Goal: Information Seeking & Learning: Learn about a topic

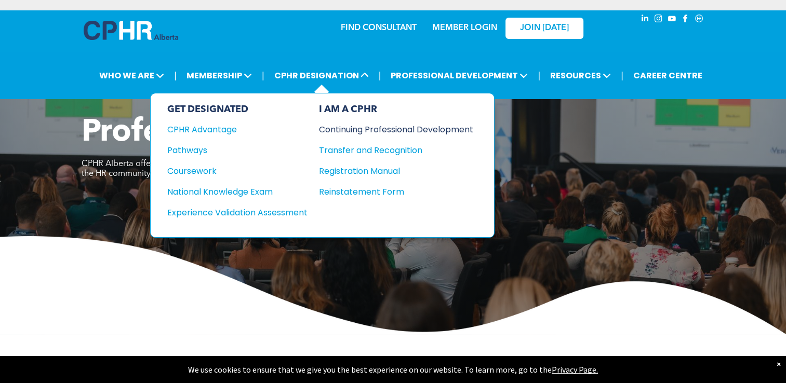
click at [354, 128] on div "Continuing Professional Development" at bounding box center [388, 129] width 139 height 13
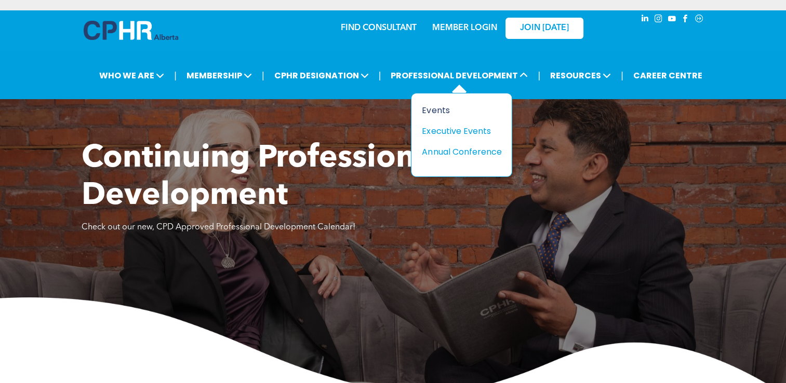
click at [435, 114] on div "Events" at bounding box center [458, 110] width 72 height 13
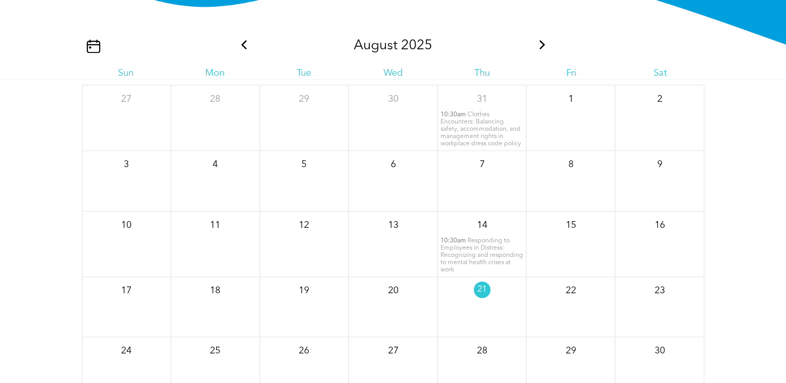
scroll to position [1217, 0]
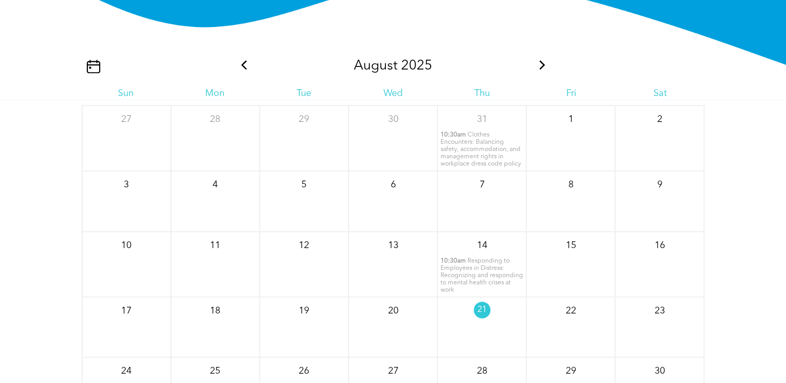
click at [250, 58] on div "[DATE]" at bounding box center [393, 66] width 312 height 16
click at [246, 60] on icon at bounding box center [243, 64] width 13 height 9
click at [245, 60] on icon at bounding box center [243, 64] width 13 height 9
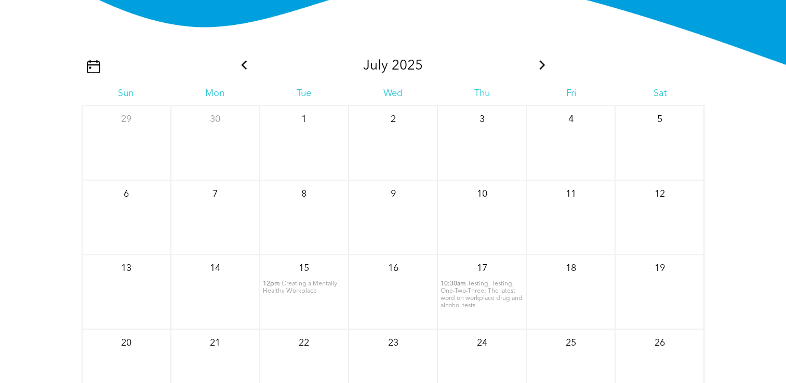
click at [245, 60] on icon at bounding box center [243, 64] width 13 height 9
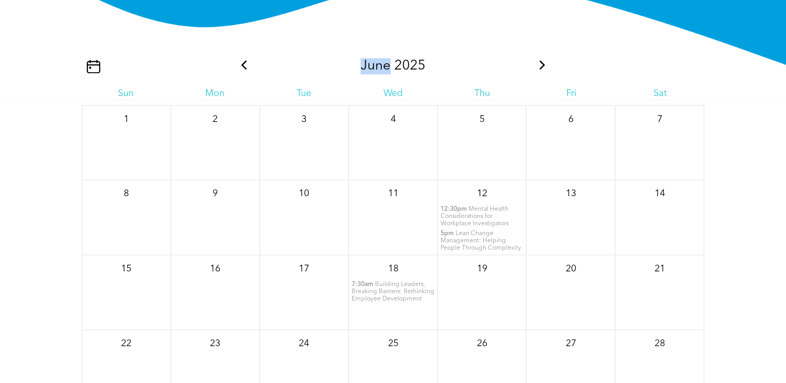
click at [239, 60] on icon at bounding box center [243, 64] width 13 height 9
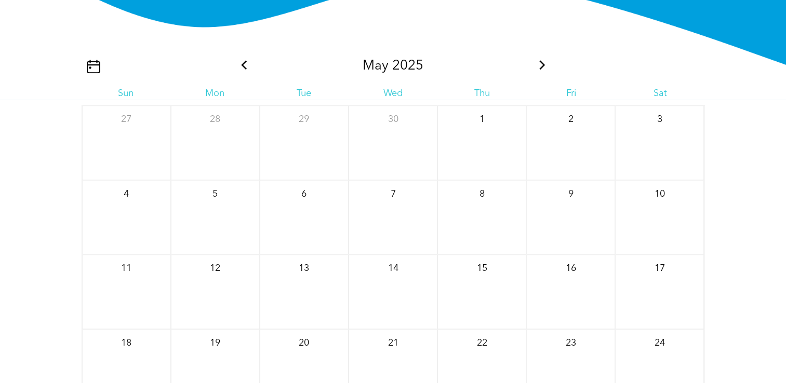
click at [243, 60] on icon at bounding box center [243, 64] width 13 height 9
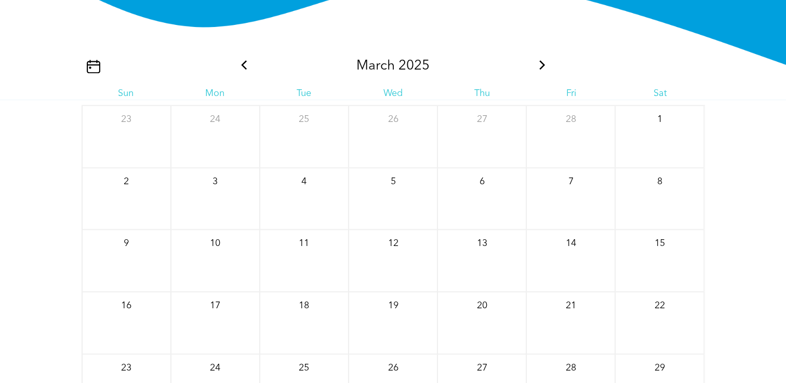
click at [540, 60] on icon at bounding box center [541, 64] width 13 height 9
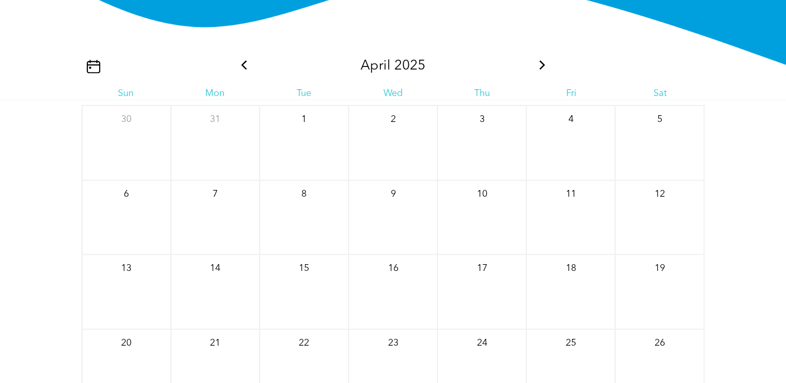
click at [543, 60] on icon at bounding box center [542, 64] width 6 height 9
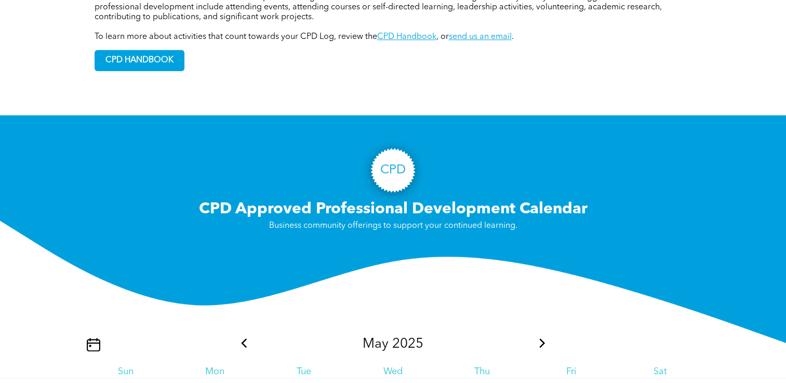
scroll to position [1130, 0]
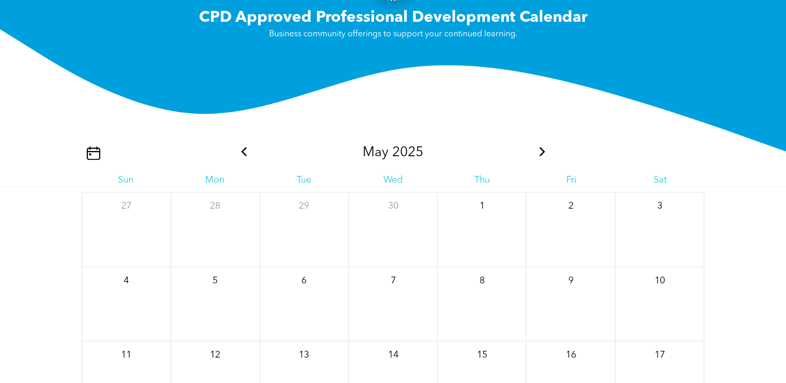
click at [538, 147] on icon at bounding box center [541, 151] width 13 height 9
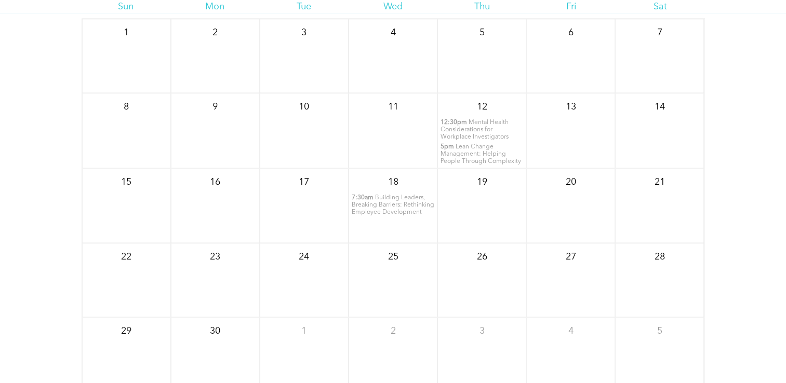
scroll to position [1217, 0]
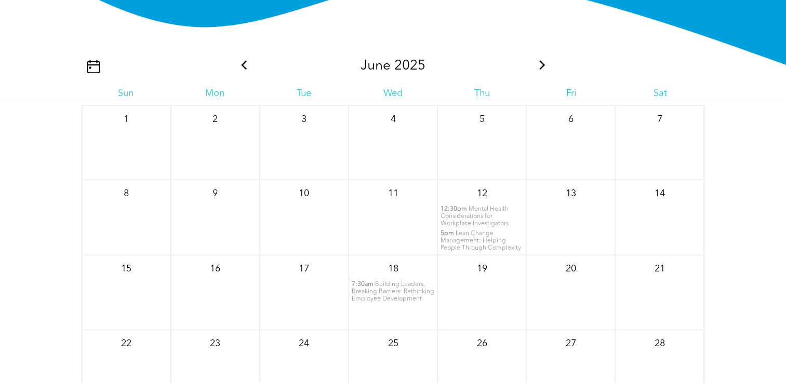
click at [542, 60] on icon at bounding box center [542, 64] width 6 height 9
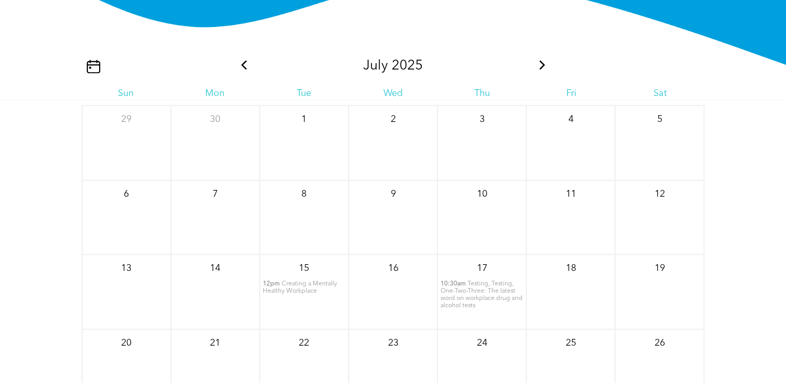
click at [542, 60] on icon at bounding box center [542, 64] width 6 height 9
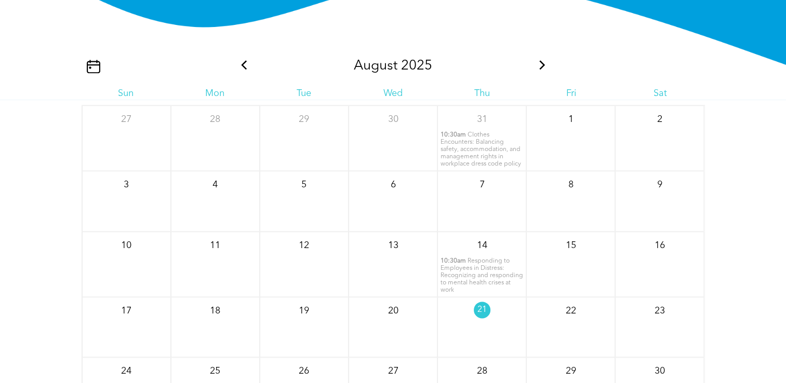
click at [542, 60] on icon at bounding box center [542, 64] width 6 height 9
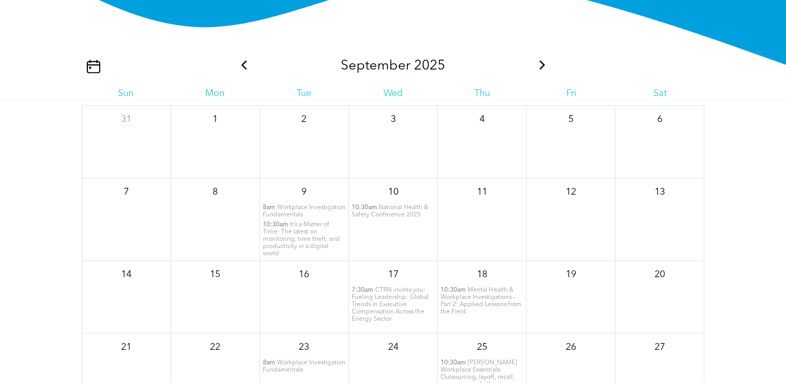
click at [542, 60] on icon at bounding box center [542, 64] width 6 height 9
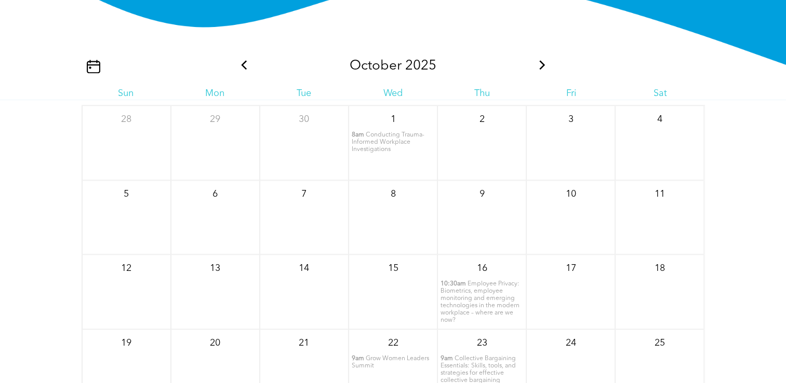
click at [542, 60] on icon at bounding box center [541, 64] width 13 height 9
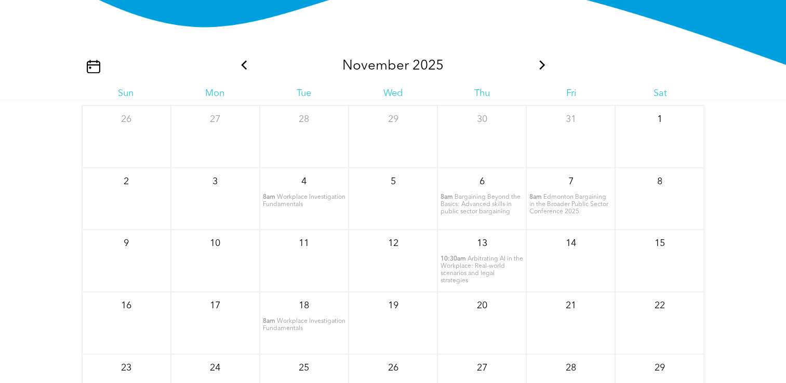
click at [540, 60] on icon at bounding box center [541, 64] width 13 height 9
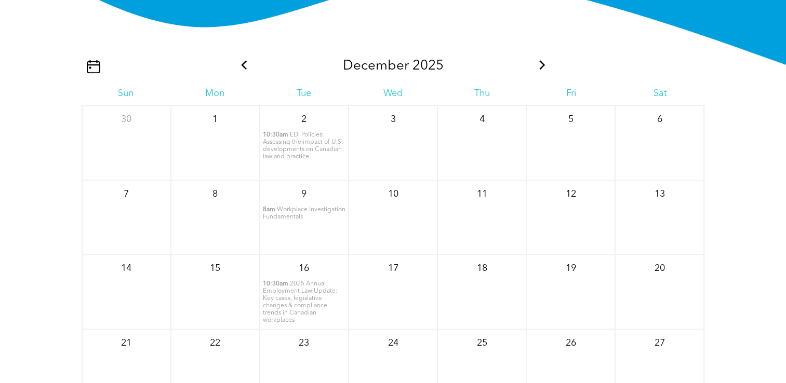
click at [540, 60] on icon at bounding box center [541, 64] width 13 height 9
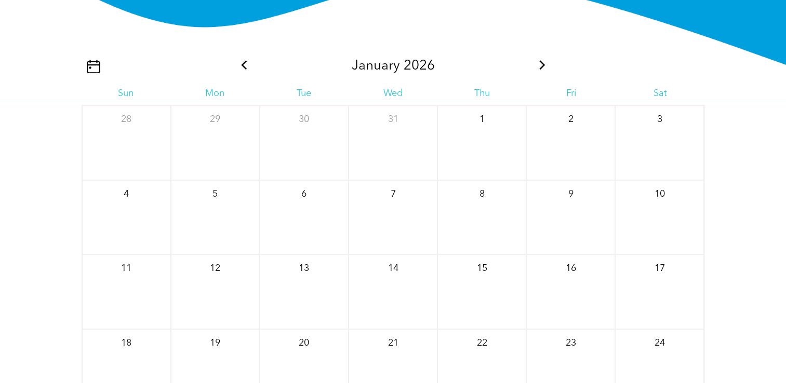
click at [537, 60] on icon at bounding box center [541, 64] width 13 height 9
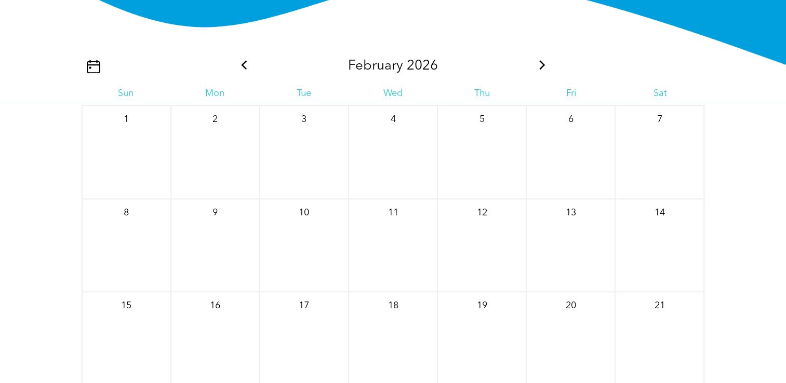
click at [537, 60] on icon at bounding box center [541, 64] width 13 height 9
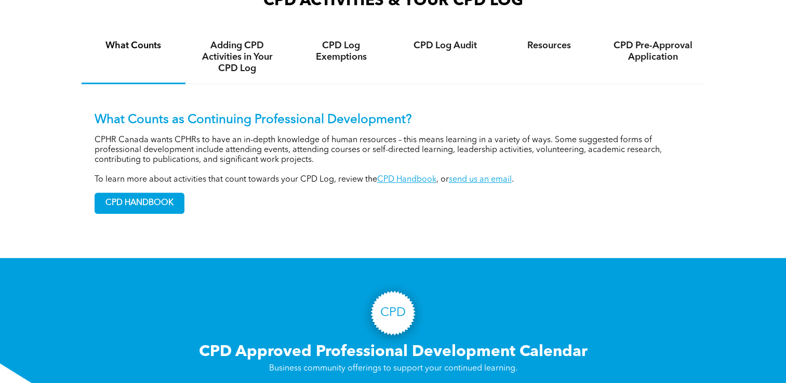
scroll to position [698, 0]
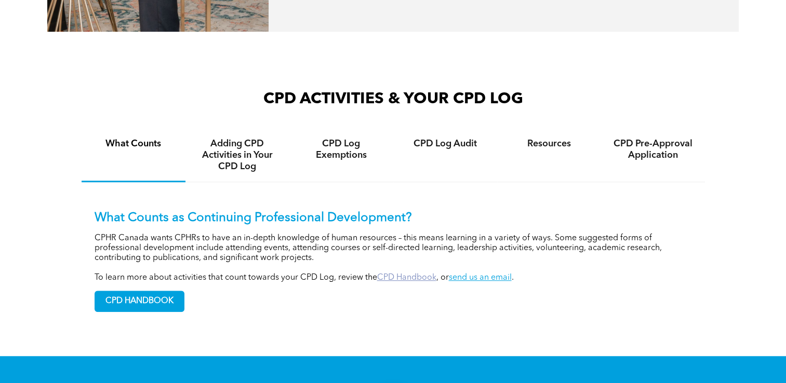
click at [388, 274] on link "CPD Handbook" at bounding box center [406, 278] width 59 height 8
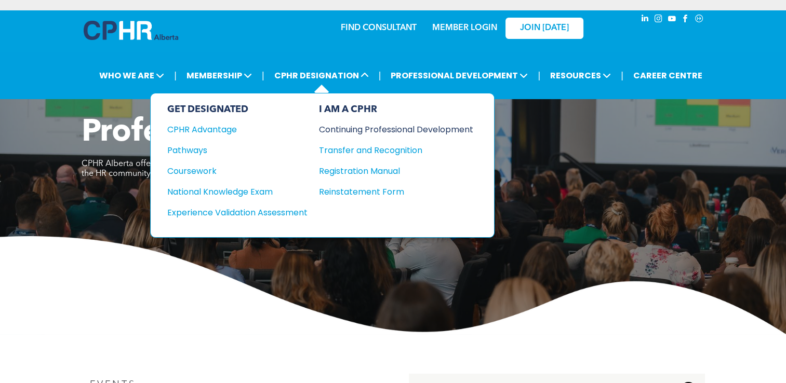
click at [369, 129] on div "Continuing Professional Development" at bounding box center [388, 129] width 139 height 13
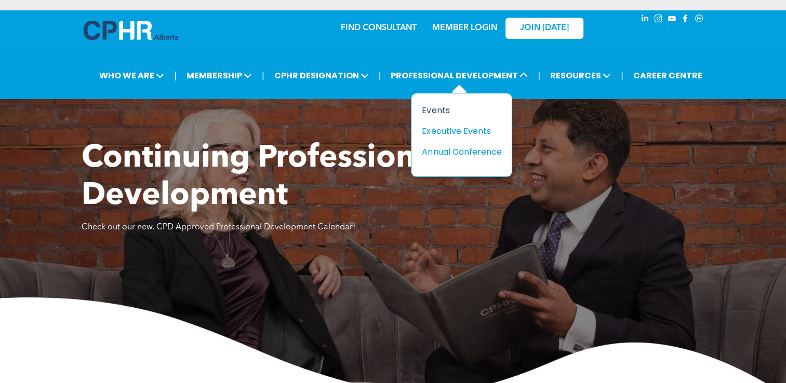
click at [434, 111] on div "Events" at bounding box center [458, 110] width 72 height 13
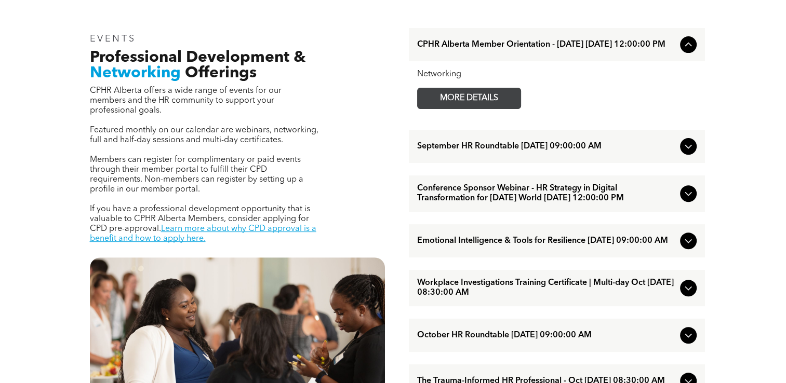
scroll to position [173, 0]
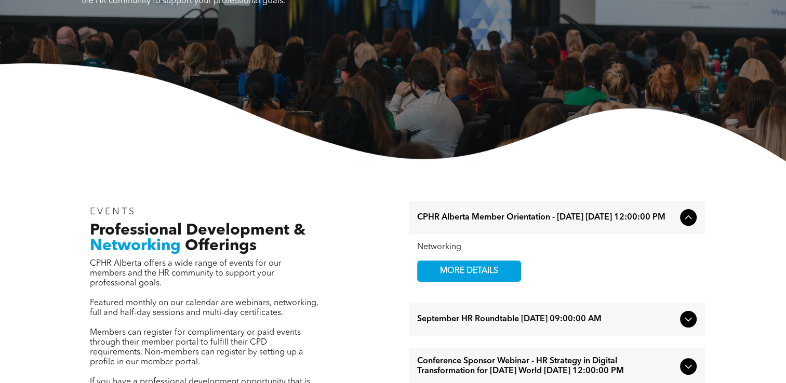
click at [507, 218] on span "CPHR Alberta Member Orientation - [DATE] [DATE] 12:00:00 PM" at bounding box center [546, 218] width 259 height 10
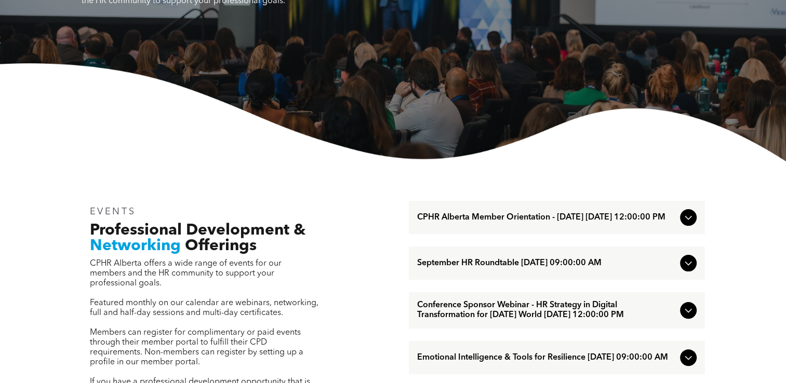
click at [602, 206] on div "CPHR Alberta Member Orientation - [DATE] [DATE] 12:00:00 PM" at bounding box center [557, 217] width 296 height 33
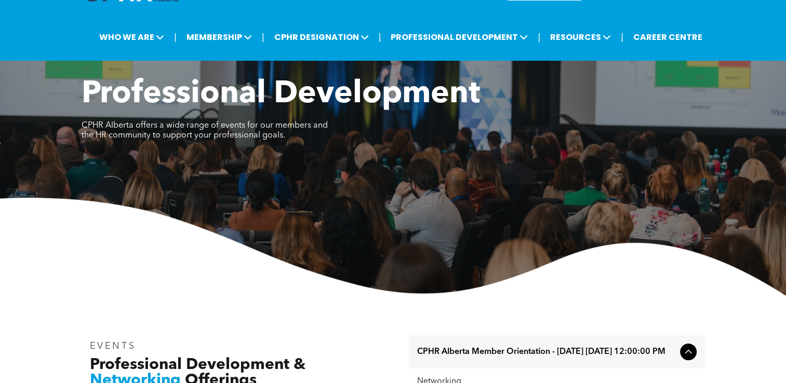
scroll to position [0, 0]
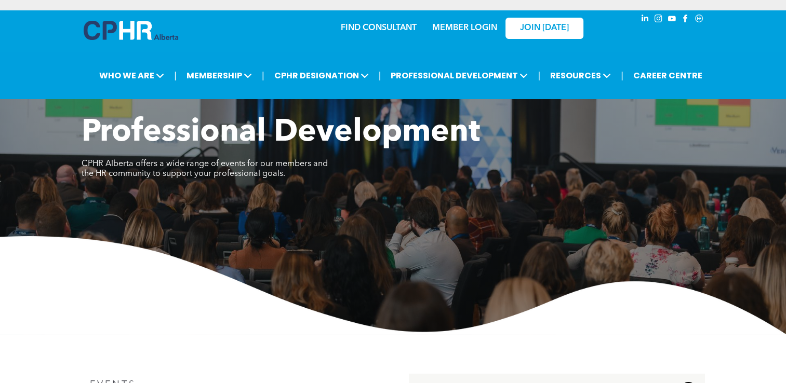
click at [478, 25] on link "MEMBER LOGIN" at bounding box center [464, 28] width 65 height 8
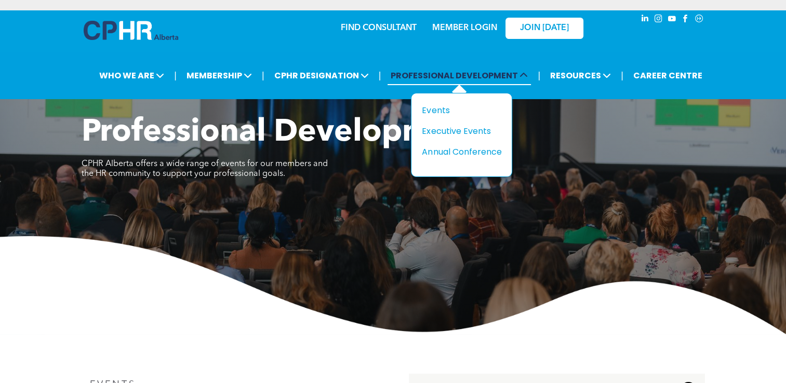
click at [440, 81] on span "PROFESSIONAL DEVELOPMENT" at bounding box center [458, 75] width 143 height 19
click at [432, 106] on div "Events" at bounding box center [458, 110] width 72 height 13
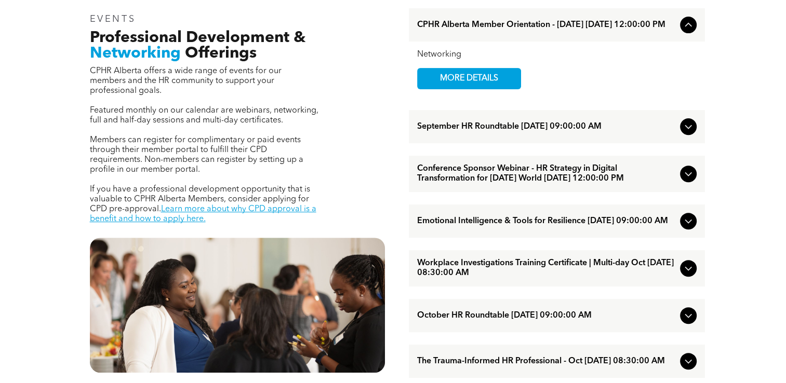
scroll to position [346, 0]
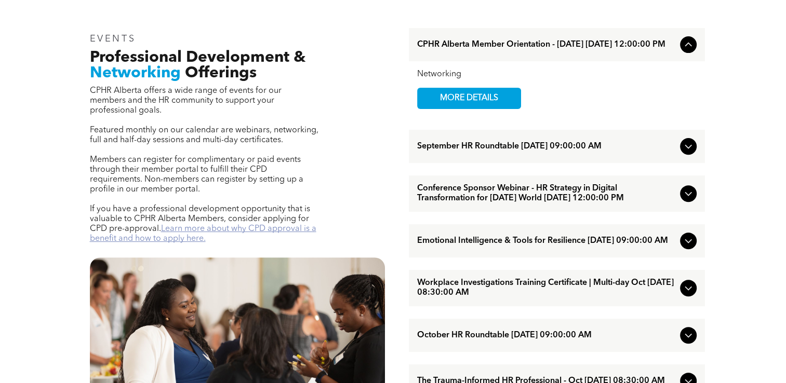
click at [225, 225] on link "Learn more about why CPD approval is a benefit and how to apply here." at bounding box center [203, 234] width 226 height 18
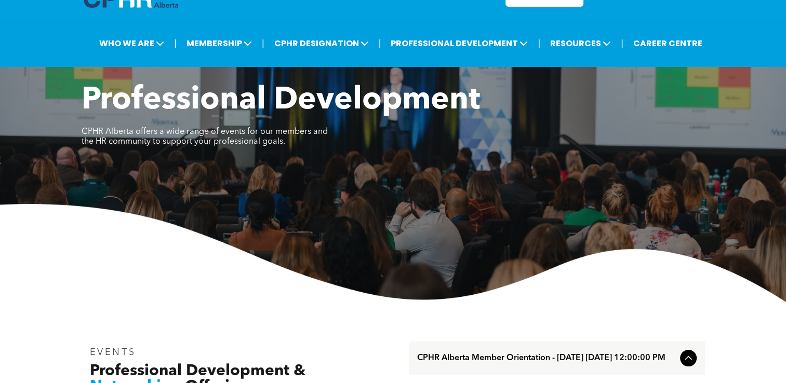
scroll to position [0, 0]
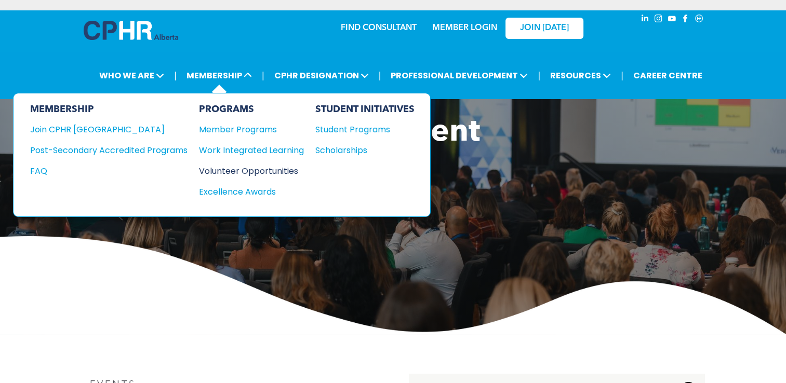
click at [250, 172] on div "Volunteer Opportunities" at bounding box center [246, 171] width 94 height 13
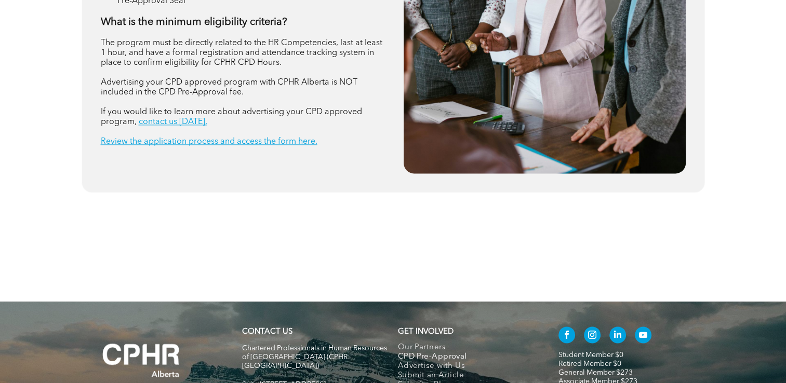
scroll to position [1211, 0]
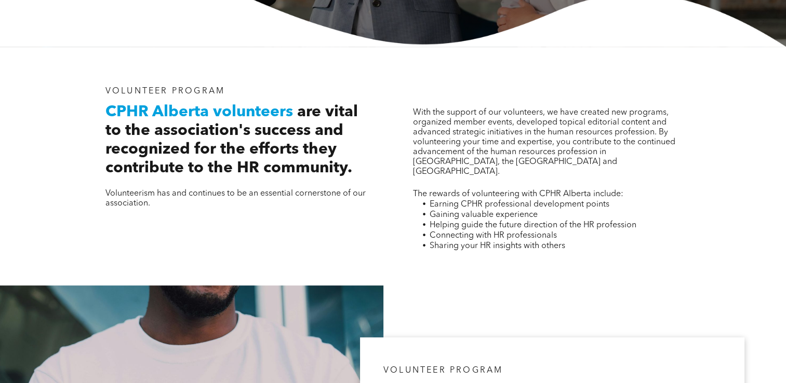
scroll to position [346, 0]
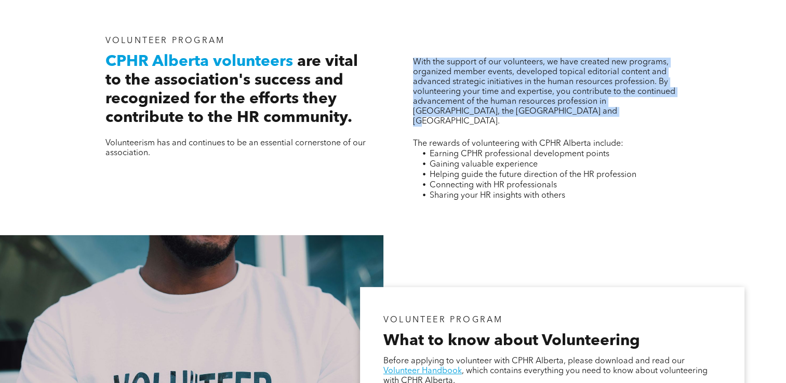
drag, startPoint x: 408, startPoint y: 62, endPoint x: 564, endPoint y: 119, distance: 166.4
click at [564, 119] on div "With the support of our volunteers, we have created new programs, organized mem…" at bounding box center [546, 124] width 284 height 192
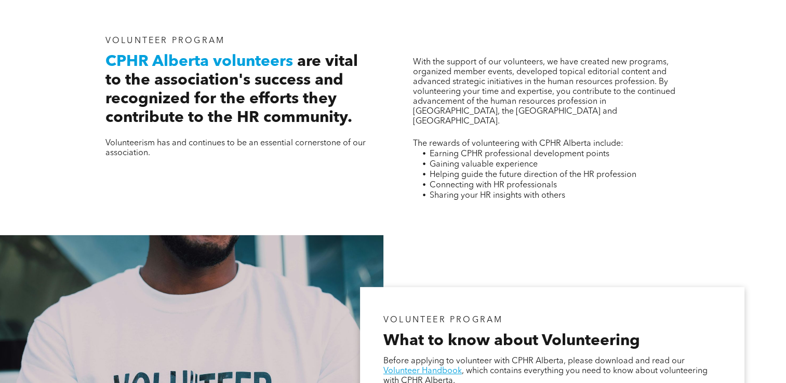
click at [395, 188] on div "VOLUNTEER PROGRAM CPHR Alberta volunteers are vital to the association's succes…" at bounding box center [393, 115] width 623 height 239
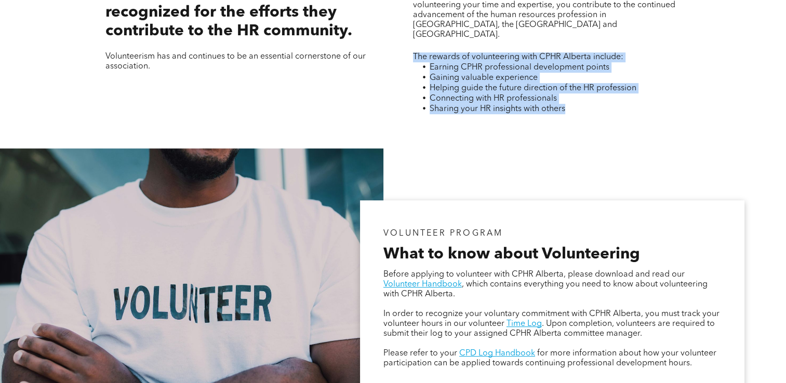
drag, startPoint x: 617, startPoint y: 93, endPoint x: 413, endPoint y: 45, distance: 210.3
click at [413, 52] on div "The rewards of volunteering with CPHR Alberta include: Earning CPHR professiona…" at bounding box center [546, 83] width 267 height 62
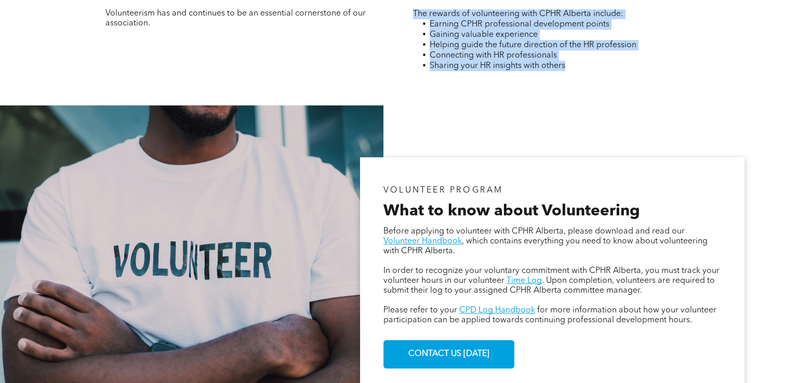
scroll to position [605, 0]
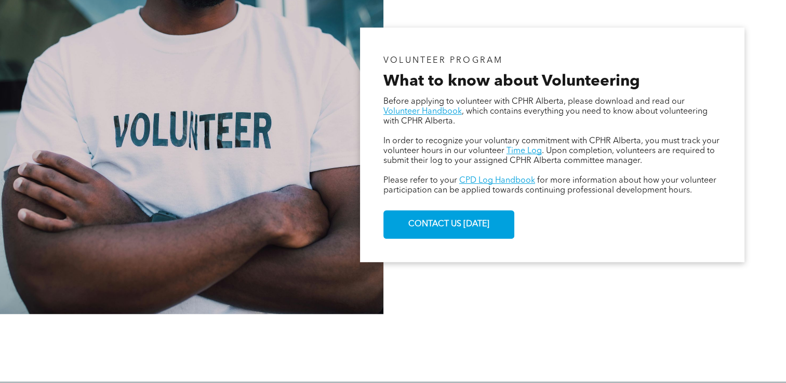
click at [451, 79] on span "What to know about Volunteering" at bounding box center [511, 82] width 256 height 16
click at [453, 113] on link "Volunteer Handbook" at bounding box center [422, 111] width 78 height 8
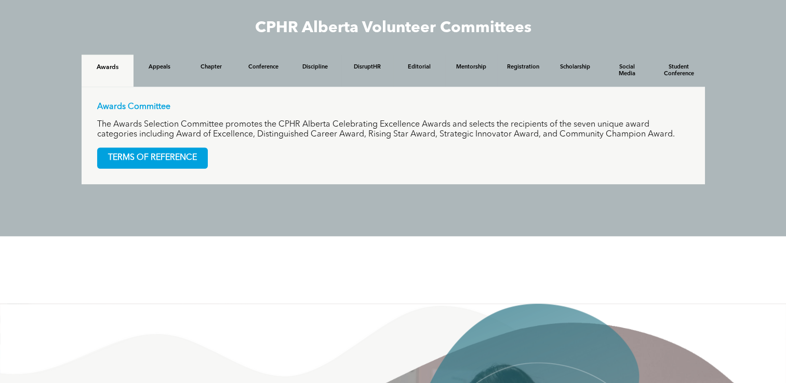
scroll to position [1038, 0]
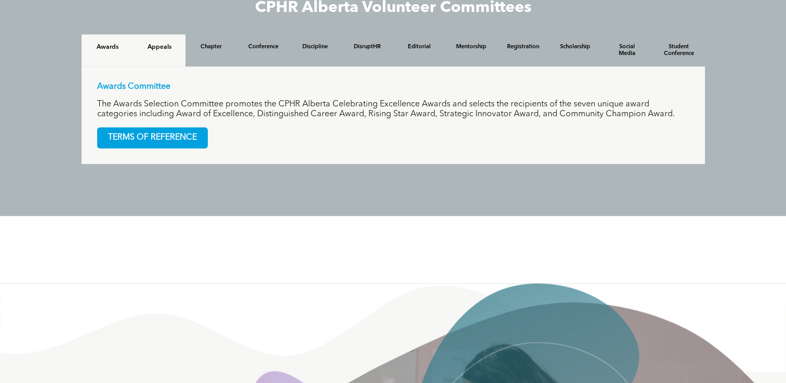
click at [164, 57] on div "Appeals" at bounding box center [159, 50] width 52 height 32
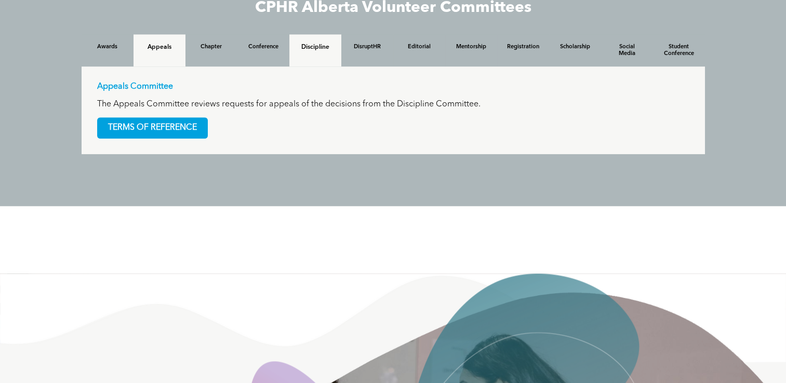
click at [325, 45] on h4 "Discipline" at bounding box center [315, 47] width 33 height 7
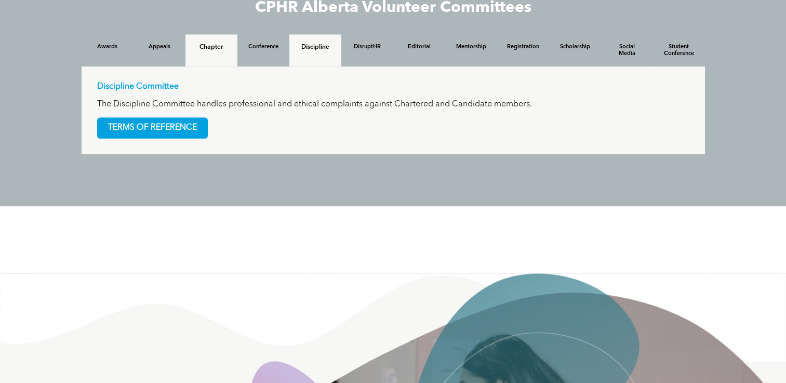
click at [214, 50] on h4 "Chapter" at bounding box center [211, 47] width 33 height 7
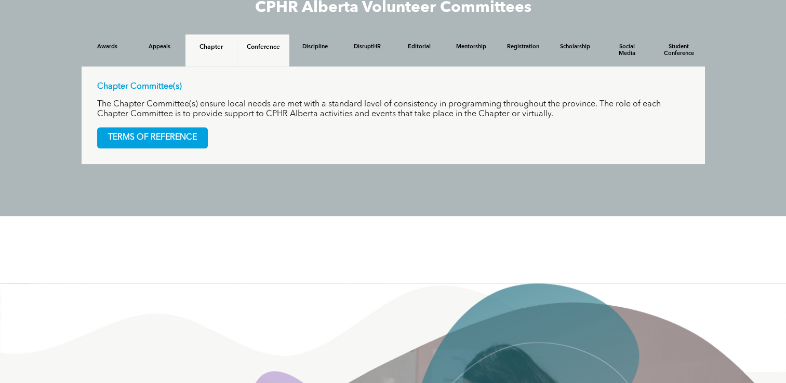
click at [280, 55] on div "Conference" at bounding box center [263, 50] width 52 height 32
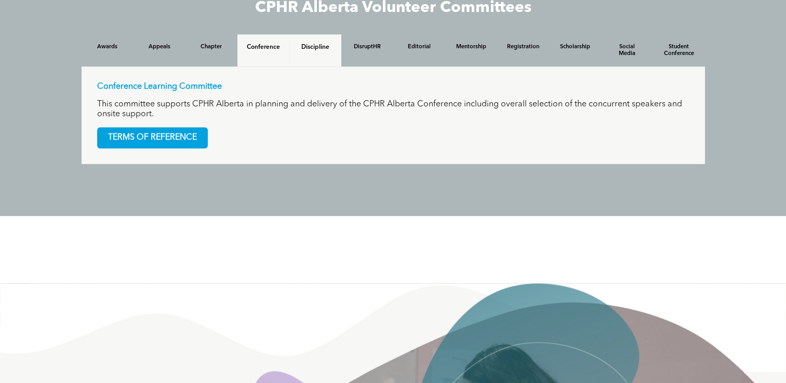
click at [312, 46] on h4 "Discipline" at bounding box center [315, 47] width 33 height 7
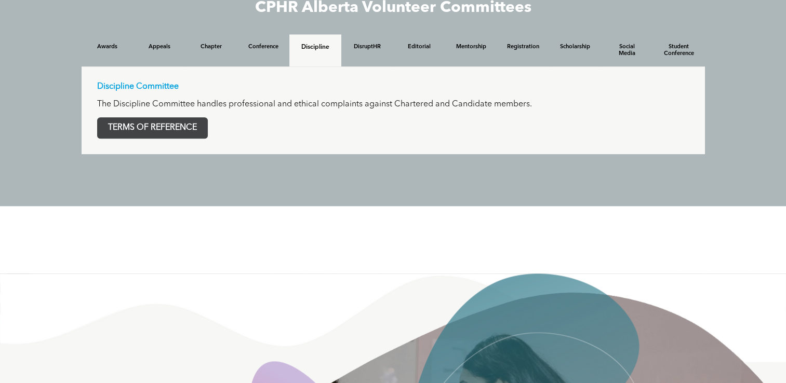
click at [183, 130] on span "TERMS OF REFERENCE" at bounding box center [153, 128] width 110 height 20
drag, startPoint x: 181, startPoint y: 107, endPoint x: 161, endPoint y: 126, distance: 26.8
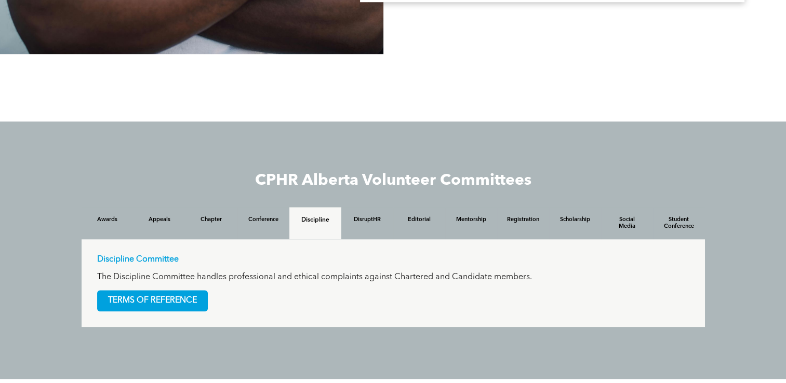
scroll to position [952, 0]
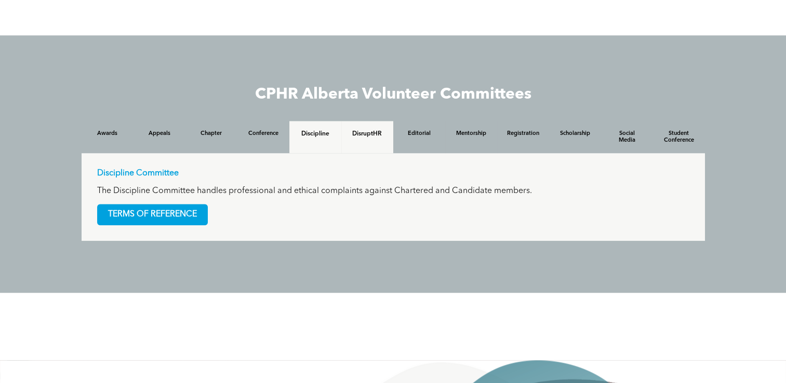
click at [362, 130] on div "DisruptHR" at bounding box center [367, 137] width 52 height 32
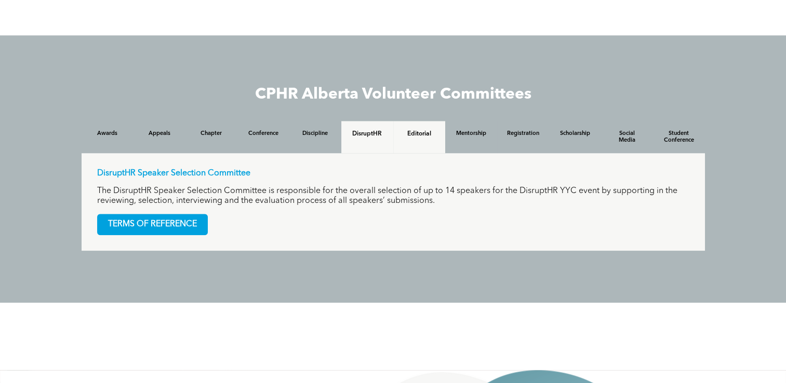
click at [418, 140] on div "Editorial" at bounding box center [419, 137] width 52 height 32
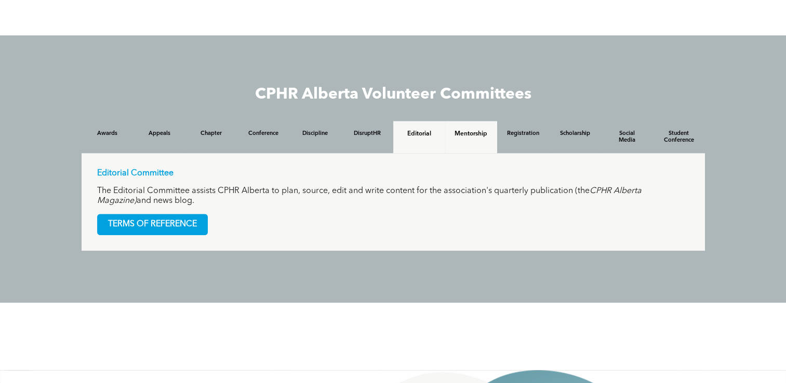
click at [476, 142] on div "Mentorship" at bounding box center [471, 137] width 52 height 32
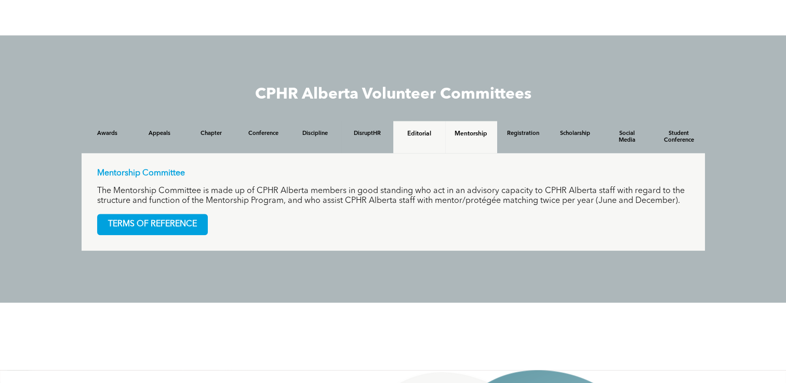
click at [413, 145] on div "Editorial" at bounding box center [419, 137] width 52 height 32
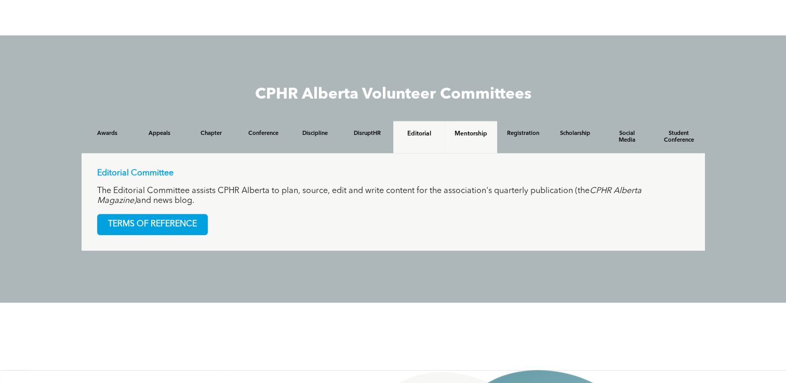
click at [463, 132] on h4 "Mentorship" at bounding box center [470, 133] width 33 height 7
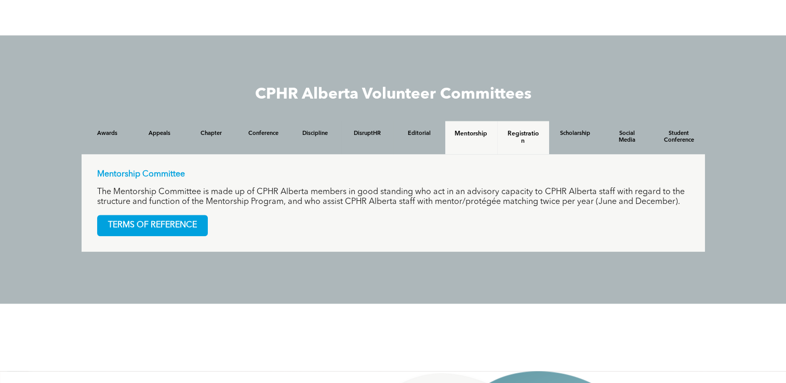
click at [510, 142] on h4 "Registration" at bounding box center [522, 137] width 33 height 15
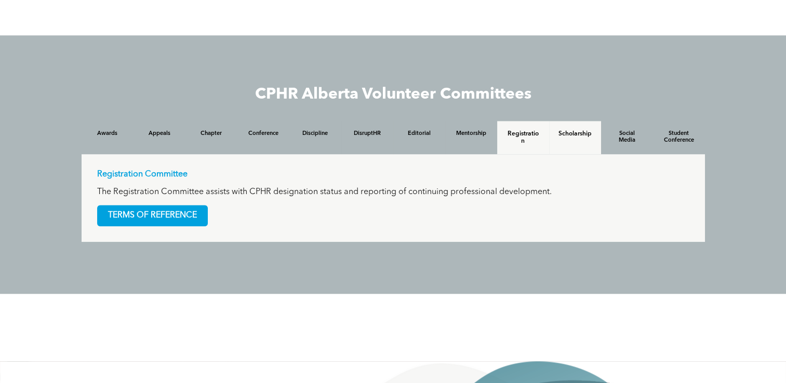
click at [580, 138] on h4 "Scholarship" at bounding box center [574, 133] width 33 height 7
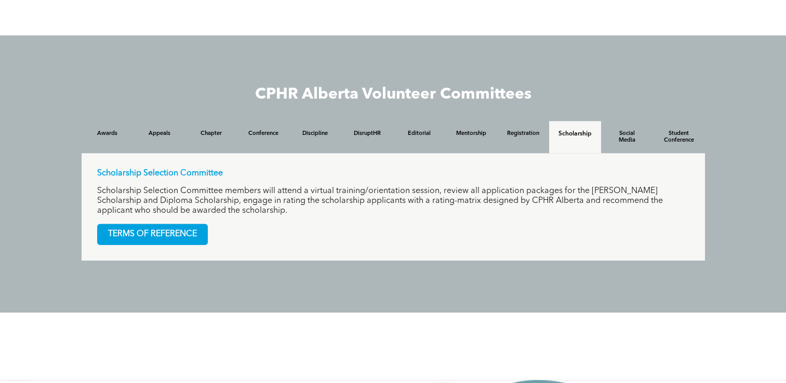
click at [549, 131] on div "Scholarship" at bounding box center [575, 137] width 52 height 32
click at [525, 136] on h4 "Registration" at bounding box center [522, 133] width 33 height 7
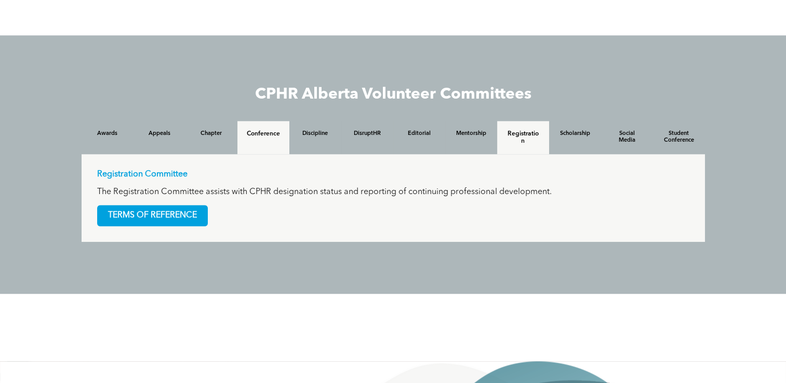
click at [271, 137] on h4 "Conference" at bounding box center [263, 133] width 33 height 7
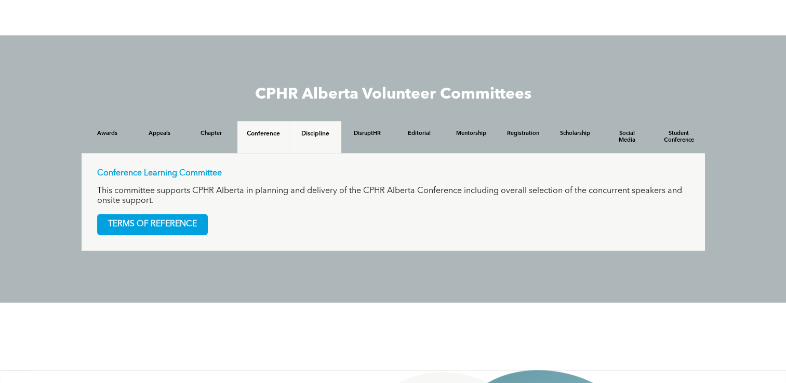
click at [312, 134] on h4 "Discipline" at bounding box center [315, 133] width 33 height 7
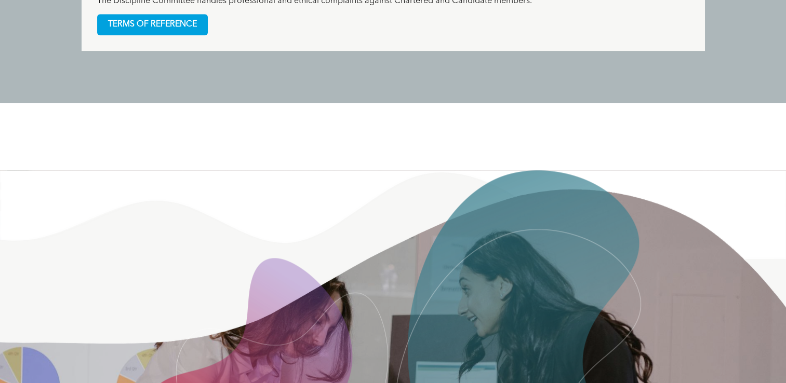
scroll to position [1038, 0]
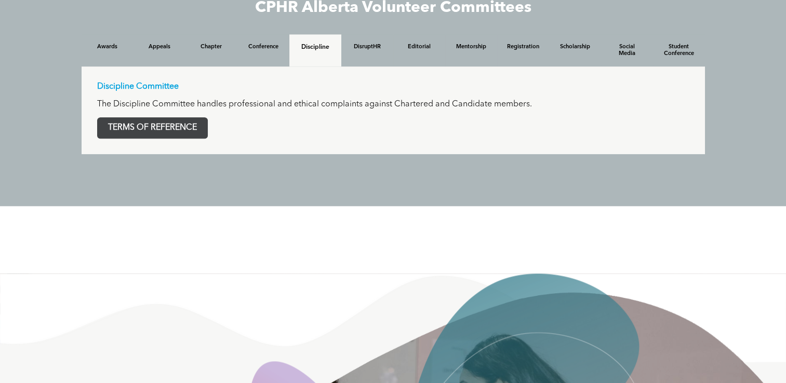
click at [172, 130] on span "TERMS OF REFERENCE" at bounding box center [153, 128] width 110 height 20
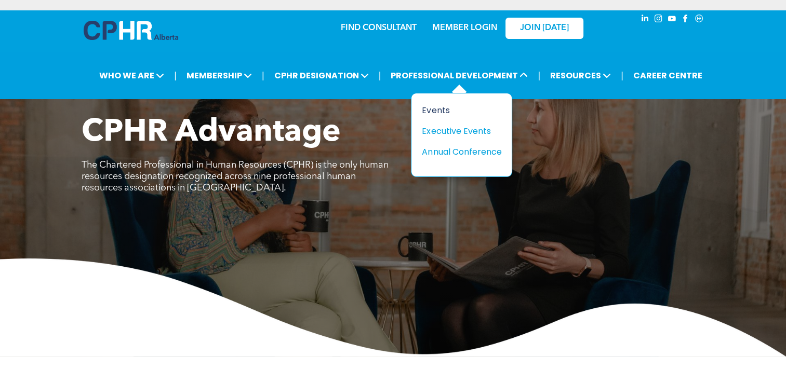
click at [451, 108] on div "Events" at bounding box center [458, 110] width 72 height 13
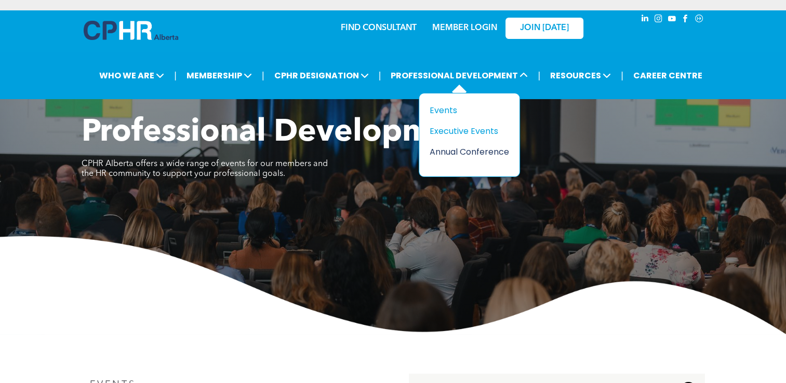
click at [463, 155] on div "Annual Conference" at bounding box center [465, 151] width 72 height 13
click at [452, 154] on div "Annual Conference" at bounding box center [458, 151] width 72 height 13
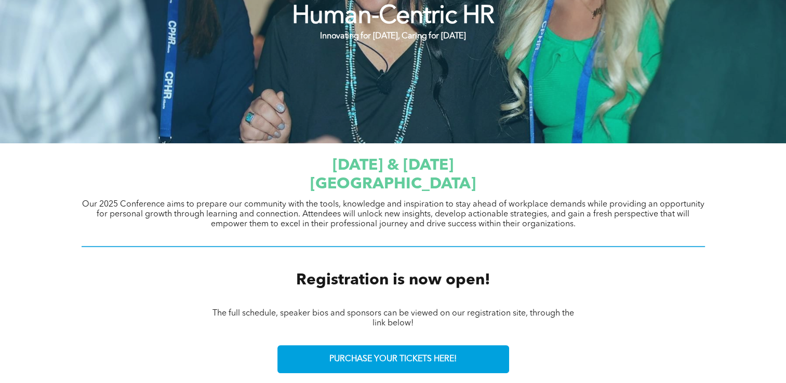
scroll to position [260, 0]
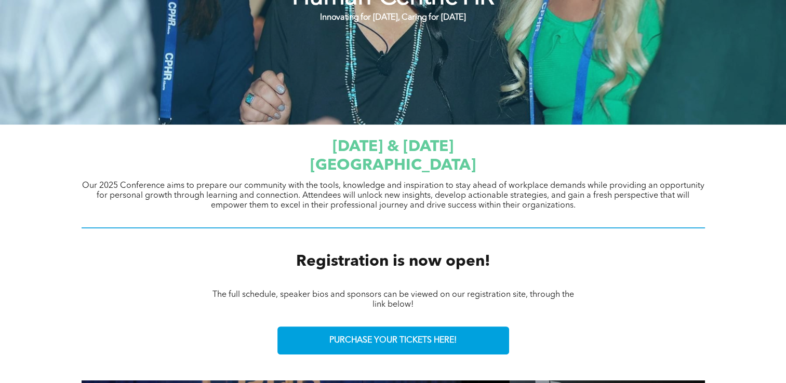
click at [295, 194] on span "Our 2025 Conference aims to prepare our community with the tools, knowledge and…" at bounding box center [393, 196] width 622 height 28
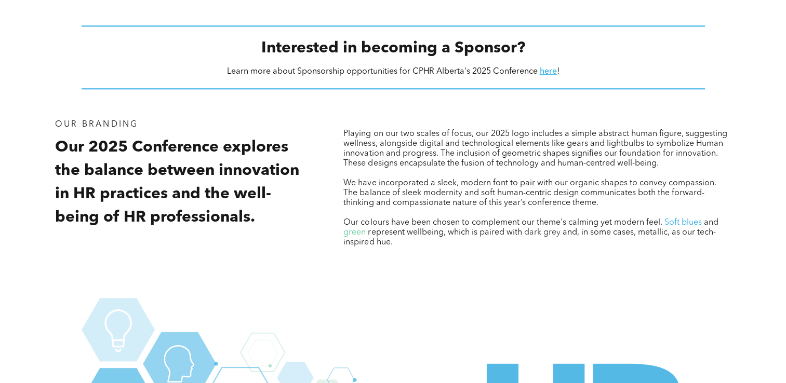
scroll to position [1038, 0]
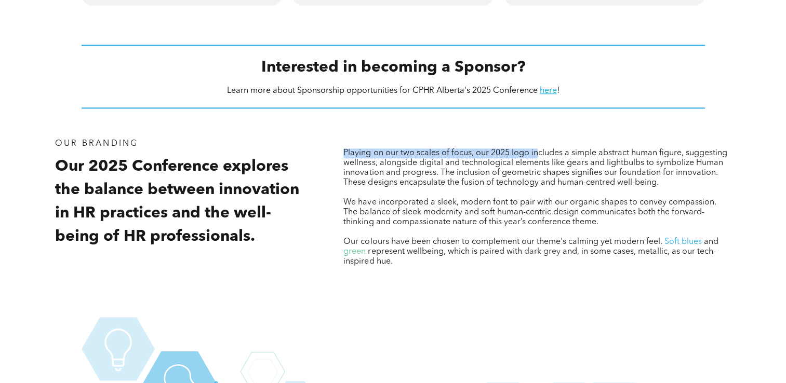
drag, startPoint x: 339, startPoint y: 155, endPoint x: 538, endPoint y: 157, distance: 199.4
click at [538, 157] on div "Playing on our two scales of focus, our 2025 logo includes a simple abstract hu…" at bounding box center [537, 216] width 404 height 172
click at [474, 175] on span "Playing on our two scales of focus, our 2025 logo includes a simple abstract hu…" at bounding box center [534, 168] width 383 height 38
drag, startPoint x: 681, startPoint y: 183, endPoint x: 322, endPoint y: 154, distance: 360.5
click at [322, 154] on div "Our Branding Our 2025 Conference explores the balance between innovation in HR …" at bounding box center [393, 216] width 692 height 172
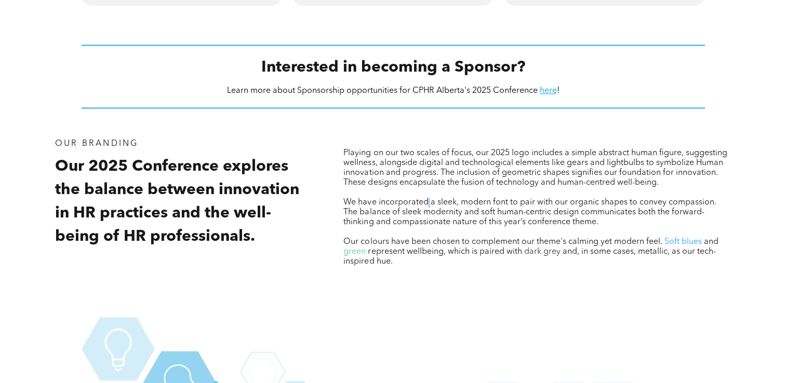
drag, startPoint x: 322, startPoint y: 154, endPoint x: 428, endPoint y: 204, distance: 117.8
click at [428, 204] on span "We have incorporated a sleek, modern font to pair with our organic shapes to co…" at bounding box center [530, 212] width 374 height 28
click at [430, 199] on div "Playing on our two scales of focus, our 2025 logo includes a simple abstract hu…" at bounding box center [536, 203] width 387 height 130
drag, startPoint x: 430, startPoint y: 199, endPoint x: 411, endPoint y: 186, distance: 22.8
click at [411, 186] on span "Playing on our two scales of focus, our 2025 logo includes a simple abstract hu…" at bounding box center [534, 168] width 383 height 38
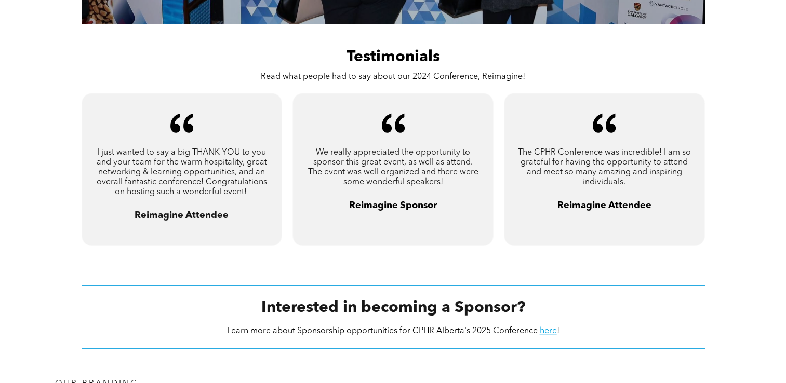
scroll to position [0, 0]
